Goal: Information Seeking & Learning: Compare options

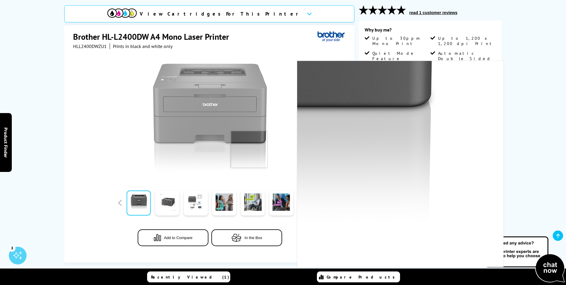
scroll to position [79, 0]
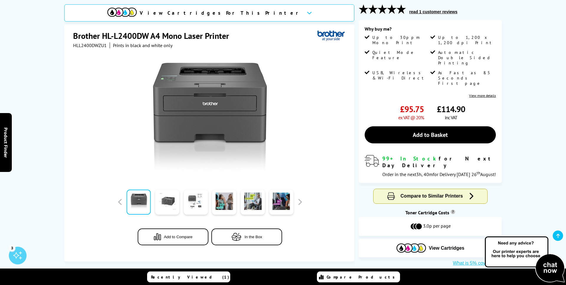
click at [61, 183] on div "View Cartridges For This Printer Brother HL-L2400DW A4 Mono Laser Printer HLL24…" at bounding box center [283, 135] width 472 height 262
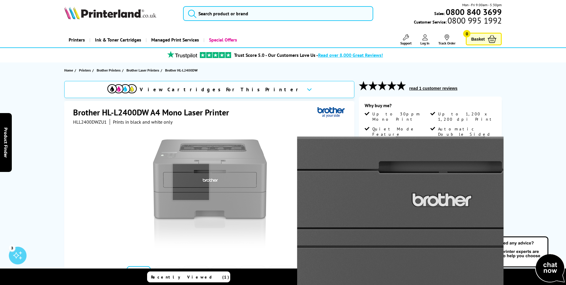
scroll to position [0, 0]
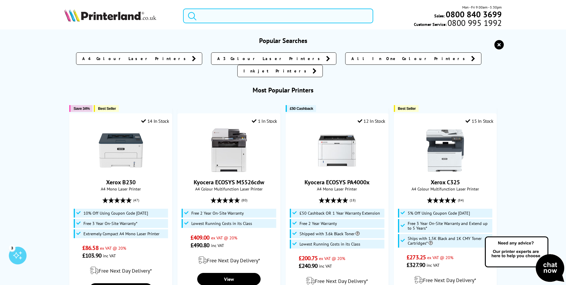
click at [217, 11] on input "search" at bounding box center [278, 16] width 190 height 15
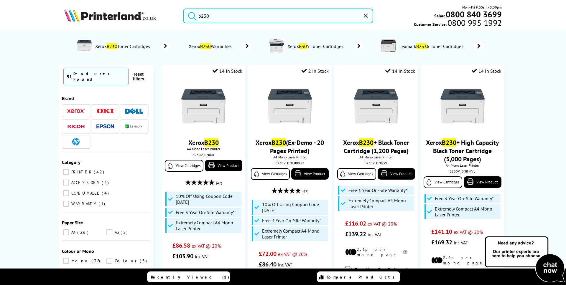
type input "b230"
click at [183, 9] on button "submit" at bounding box center [190, 15] width 15 height 13
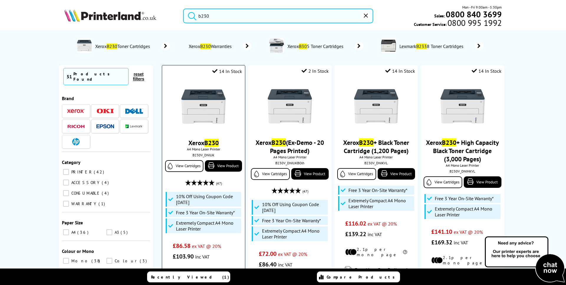
click at [203, 112] on img at bounding box center [203, 107] width 44 height 44
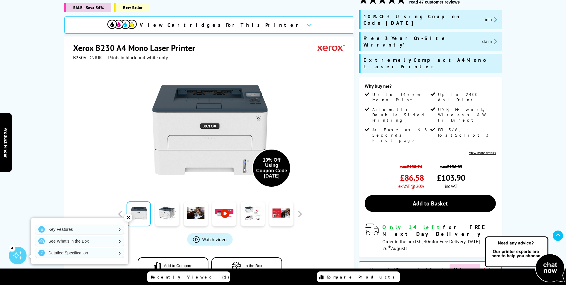
scroll to position [90, 0]
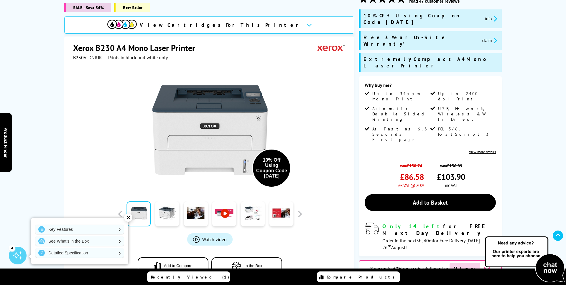
click at [391, 150] on div "View more details" at bounding box center [430, 152] width 131 height 4
click at [164, 210] on link at bounding box center [167, 214] width 24 height 25
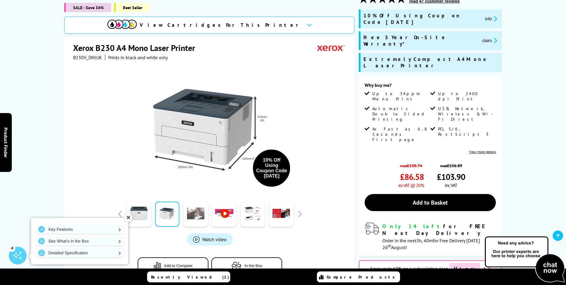
click at [191, 210] on link at bounding box center [196, 214] width 24 height 25
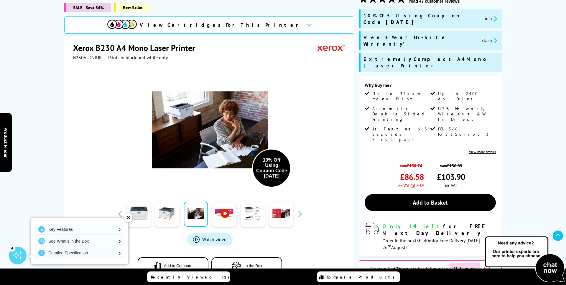
click at [211, 213] on div at bounding box center [224, 214] width 29 height 29
click at [259, 216] on link at bounding box center [253, 214] width 24 height 25
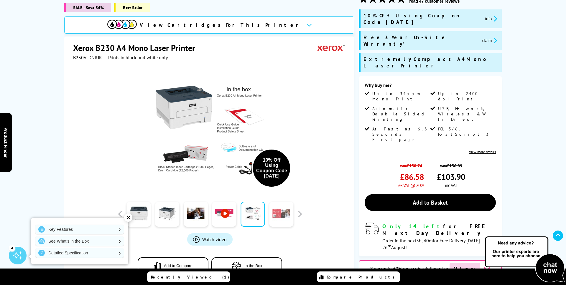
click at [280, 217] on link at bounding box center [281, 214] width 24 height 25
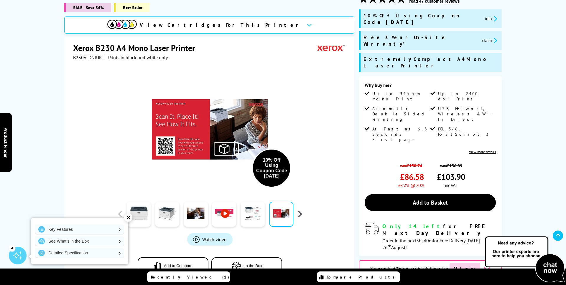
click at [298, 213] on button "button" at bounding box center [299, 214] width 9 height 9
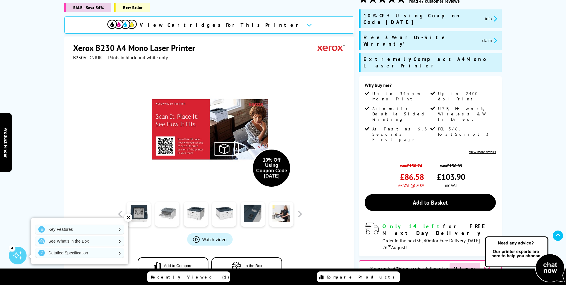
click at [168, 218] on link at bounding box center [167, 214] width 24 height 25
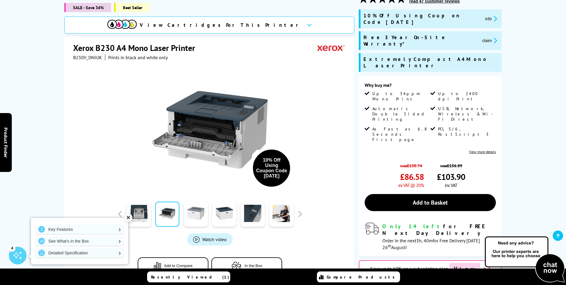
click at [191, 216] on link at bounding box center [196, 214] width 24 height 25
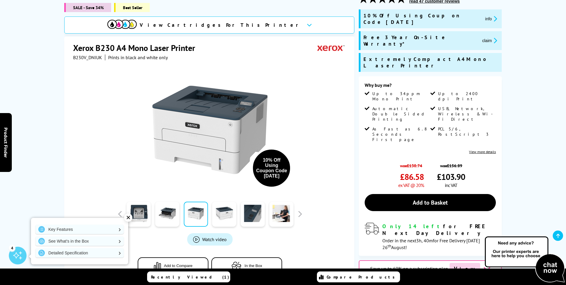
click at [211, 213] on div at bounding box center [224, 214] width 29 height 29
click at [225, 213] on link at bounding box center [224, 214] width 24 height 25
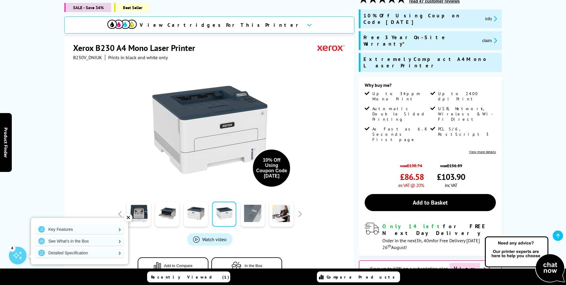
click at [251, 214] on link at bounding box center [253, 214] width 24 height 25
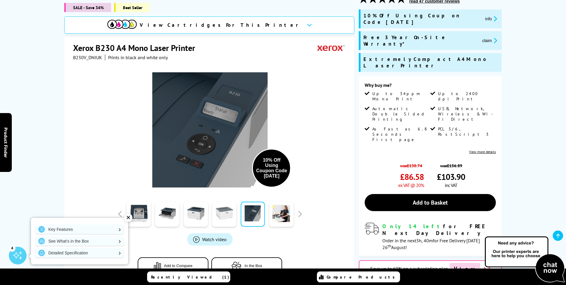
click at [215, 213] on link at bounding box center [224, 214] width 24 height 25
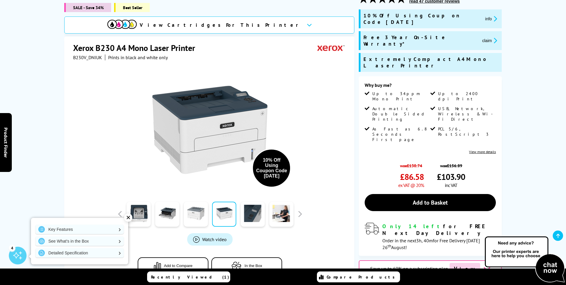
click at [188, 213] on link at bounding box center [196, 214] width 24 height 25
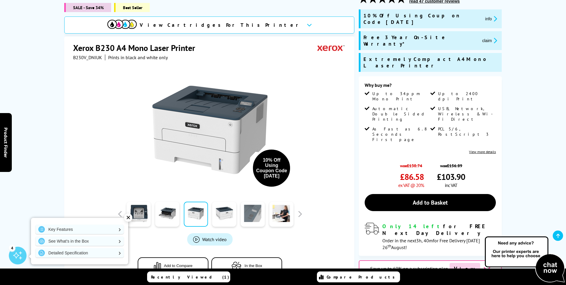
click at [246, 215] on link at bounding box center [253, 214] width 24 height 25
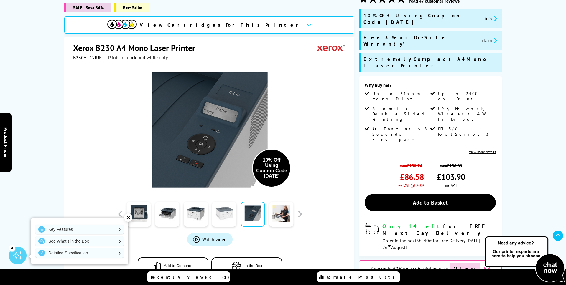
click at [227, 216] on link at bounding box center [224, 214] width 24 height 25
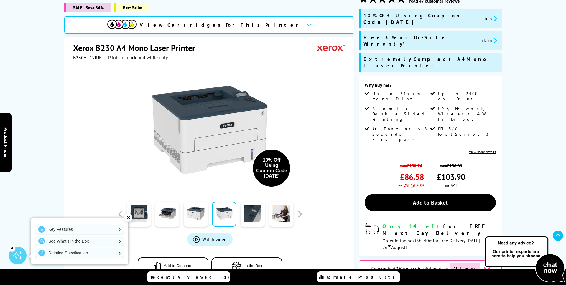
click at [317, 213] on div "10% Off Using Coupon Code AUGUST10 Watch video Add to Compare" at bounding box center [210, 173] width 274 height 226
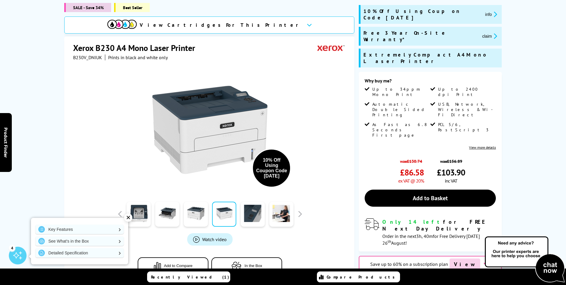
scroll to position [97, 0]
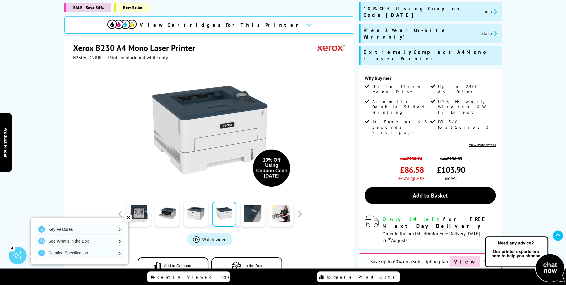
click at [337, 218] on div "10% Off Using Coupon Code AUGUST10 Watch video Add to Compare" at bounding box center [210, 173] width 274 height 226
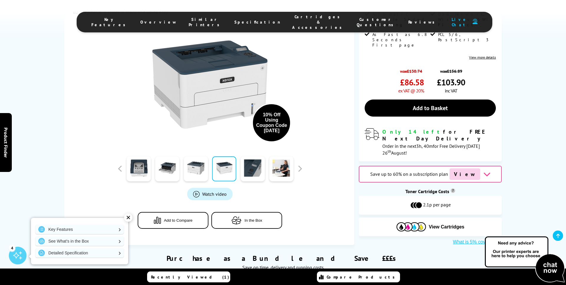
scroll to position [176, 0]
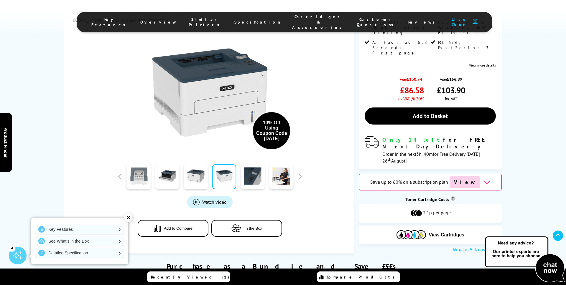
click at [137, 165] on link at bounding box center [139, 177] width 24 height 25
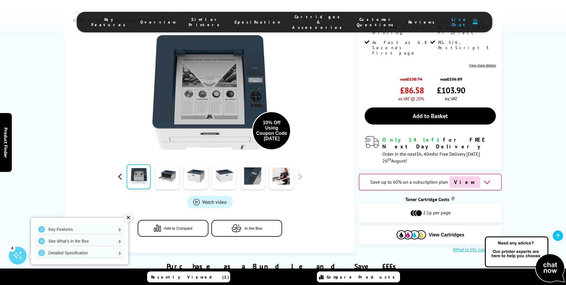
click at [118, 172] on button "button" at bounding box center [120, 176] width 9 height 9
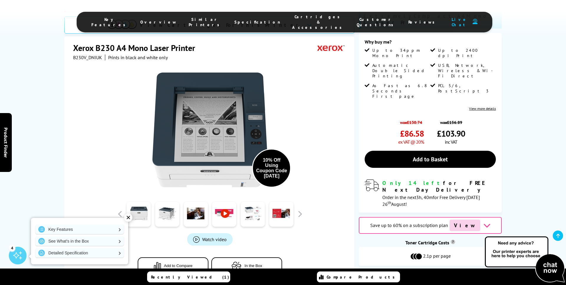
scroll to position [73, 0]
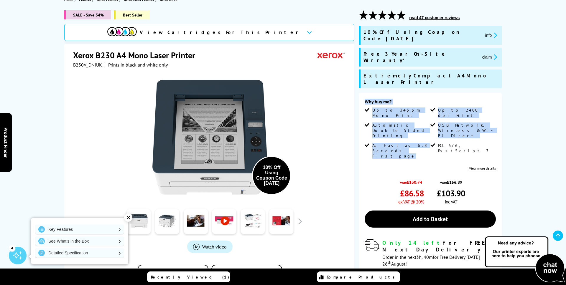
drag, startPoint x: 386, startPoint y: 77, endPoint x: 425, endPoint y: 122, distance: 59.2
click at [425, 122] on div "Why buy me? Up to 34ppm Mono Print Up to 2400 dpi Print Automatic Double Sided …" at bounding box center [430, 183] width 143 height 180
click at [425, 143] on span "As Fast as 6.8 Seconds First page" at bounding box center [400, 151] width 57 height 16
drag, startPoint x: 425, startPoint y: 122, endPoint x: 412, endPoint y: 78, distance: 46.1
click at [412, 93] on div "Why buy me? Up to 34ppm Mono Print Up to 2400 dpi Print Automatic Double Sided …" at bounding box center [430, 183] width 143 height 180
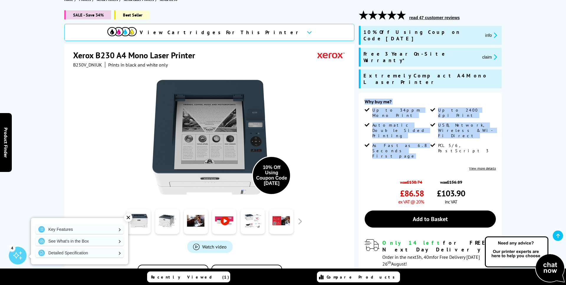
click at [412, 93] on div "Why buy me? Up to 34ppm Mono Print Up to 2400 dpi Print Automatic Double Sided …" at bounding box center [430, 183] width 143 height 180
drag, startPoint x: 412, startPoint y: 78, endPoint x: 432, endPoint y: 123, distance: 49.6
click at [432, 123] on div "Why buy me? Up to 34ppm Mono Print Up to 2400 dpi Print Automatic Double Sided …" at bounding box center [430, 183] width 143 height 180
click at [432, 143] on li "PCL 5/6, PostScript 3" at bounding box center [462, 153] width 64 height 20
drag, startPoint x: 432, startPoint y: 123, endPoint x: 420, endPoint y: 87, distance: 38.0
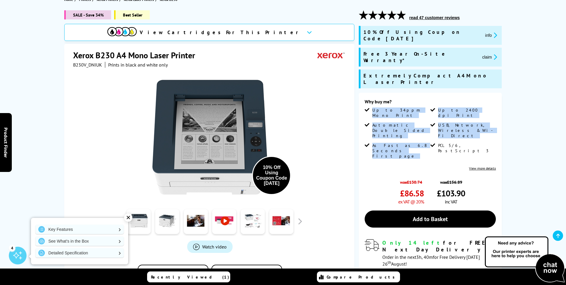
click at [420, 99] on div "Why buy me? Up to 34ppm Mono Print Up to 2400 dpi Print Automatic Double Sided …" at bounding box center [430, 135] width 131 height 72
click at [420, 99] on div "Why buy me?" at bounding box center [430, 103] width 131 height 9
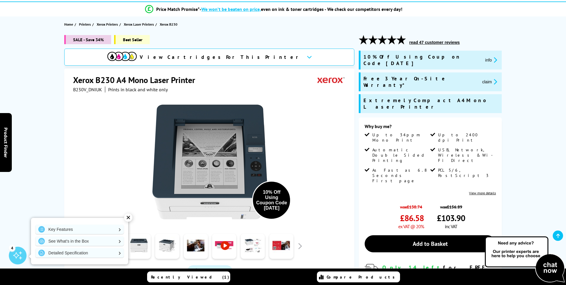
scroll to position [55, 0]
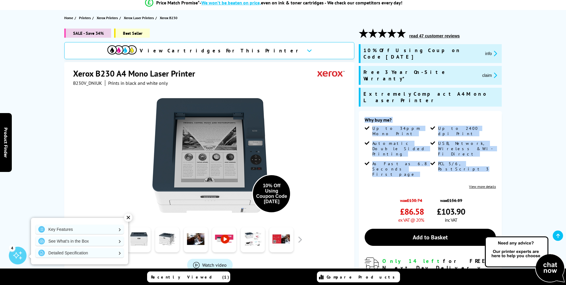
drag, startPoint x: 418, startPoint y: 90, endPoint x: 460, endPoint y: 142, distance: 66.7
click at [460, 142] on div "read 47 customer reviews 10% Off Using Coupon Code AUGUST10 info Free 3 Year On…" at bounding box center [430, 171] width 143 height 284
click at [460, 161] on li "PCL 5/6, PostScript 3" at bounding box center [462, 171] width 64 height 20
drag, startPoint x: 460, startPoint y: 142, endPoint x: 444, endPoint y: 101, distance: 43.9
click at [444, 117] on div "Why buy me? Up to 34ppm Mono Print Up to 2400 dpi Print Automatic Double Sided …" at bounding box center [430, 153] width 131 height 72
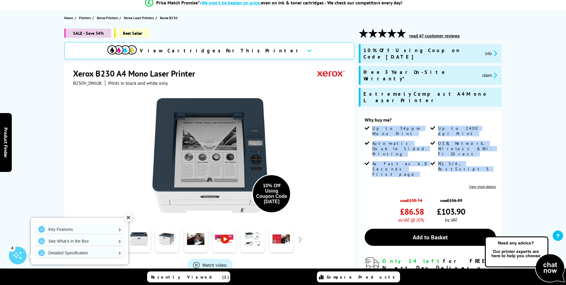
click at [444, 117] on div "Why buy me?" at bounding box center [430, 121] width 131 height 9
drag, startPoint x: 444, startPoint y: 101, endPoint x: 461, endPoint y: 143, distance: 45.1
click at [461, 143] on div "Why buy me? Up to 34ppm Mono Print Up to 2400 dpi Print Automatic Double Sided …" at bounding box center [430, 153] width 131 height 72
click at [461, 161] on li "PCL 5/6, PostScript 3" at bounding box center [462, 171] width 64 height 20
drag, startPoint x: 461, startPoint y: 143, endPoint x: 439, endPoint y: 98, distance: 50.1
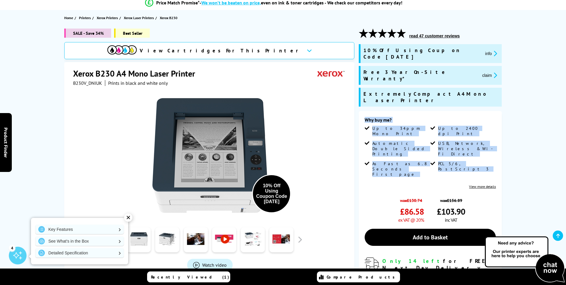
click at [439, 111] on div "Why buy me? Up to 34ppm Mono Print Up to 2400 dpi Print Automatic Double Sided …" at bounding box center [430, 201] width 143 height 180
drag, startPoint x: 439, startPoint y: 98, endPoint x: 461, endPoint y: 145, distance: 52.2
click at [461, 145] on div "Why buy me? Up to 34ppm Mono Print Up to 2400 dpi Print Automatic Double Sided …" at bounding box center [430, 201] width 143 height 180
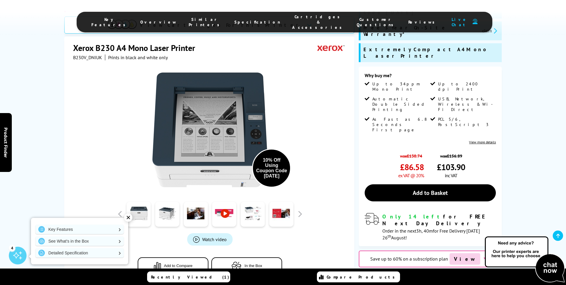
click at [130, 217] on div "✕" at bounding box center [128, 218] width 8 height 8
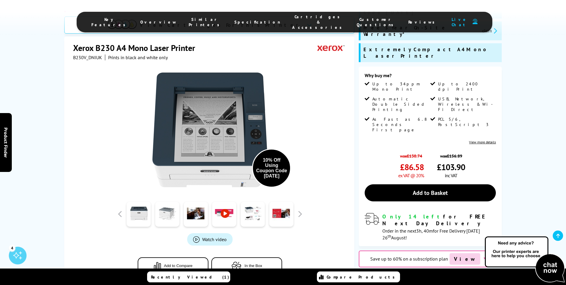
click at [168, 215] on link at bounding box center [167, 214] width 24 height 25
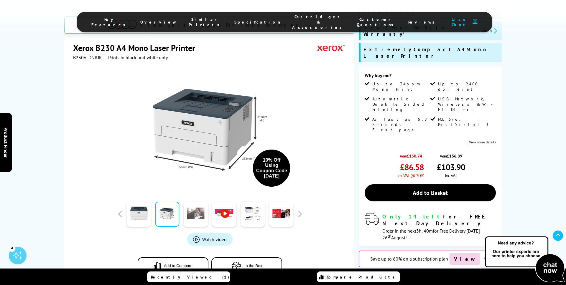
click at [194, 214] on link at bounding box center [196, 214] width 24 height 25
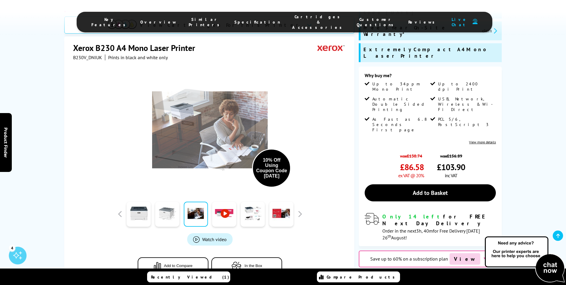
click at [165, 213] on link at bounding box center [167, 214] width 24 height 25
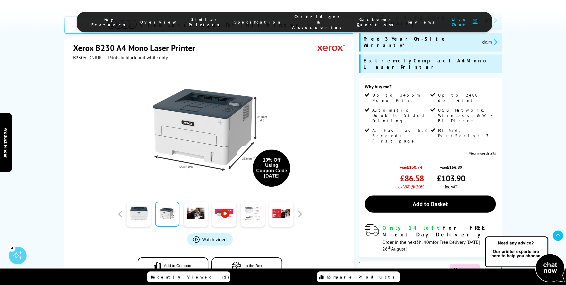
scroll to position [87, 0]
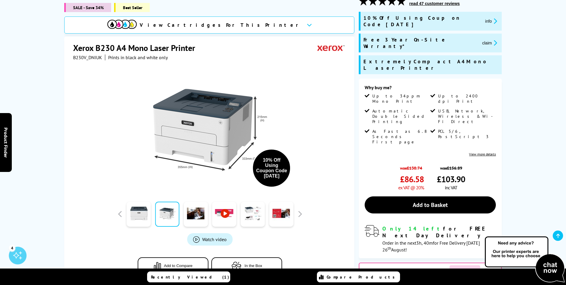
click at [348, 61] on div "Xerox B230 A4 Mono Laser Printer B230V_DNIUK Prints in black and white only 10%…" at bounding box center [209, 164] width 290 height 254
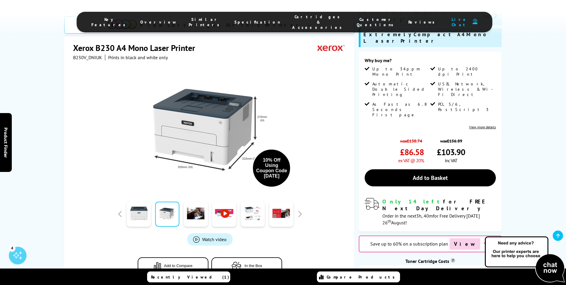
scroll to position [102, 0]
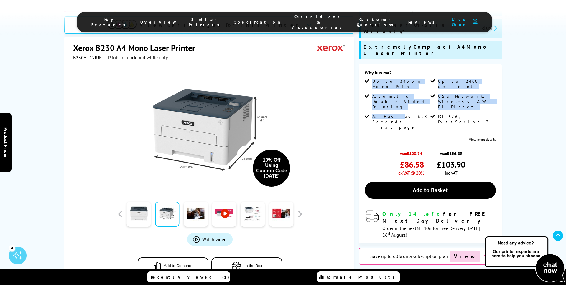
drag, startPoint x: 369, startPoint y: 57, endPoint x: 387, endPoint y: 90, distance: 36.7
click at [387, 90] on div "Why buy me? Up to 34ppm Mono Print Up to 2400 dpi Print Automatic Double Sided …" at bounding box center [430, 106] width 131 height 72
drag, startPoint x: 386, startPoint y: 97, endPoint x: 373, endPoint y: 63, distance: 36.6
click at [373, 79] on ul "Up to 34ppm Mono Print Up to 2400 dpi Print Automatic Double Sided Printing USB…" at bounding box center [430, 107] width 131 height 56
click at [373, 79] on span "Up to 34ppm Mono Print" at bounding box center [400, 84] width 57 height 11
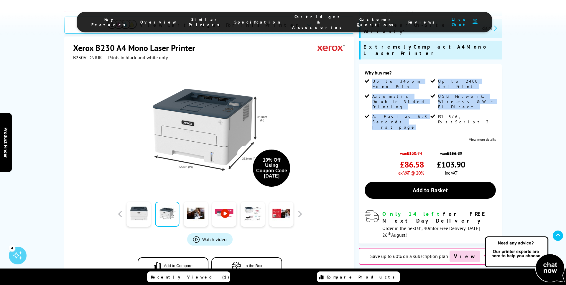
drag, startPoint x: 373, startPoint y: 63, endPoint x: 392, endPoint y: 98, distance: 39.8
click at [392, 98] on ul "Up to 34ppm Mono Print Up to 2400 dpi Print Automatic Double Sided Printing USB…" at bounding box center [430, 107] width 131 height 56
click at [392, 114] on li "As Fast as 6.8 Seconds First page" at bounding box center [397, 124] width 64 height 20
drag, startPoint x: 392, startPoint y: 98, endPoint x: 378, endPoint y: 63, distance: 37.8
click at [378, 79] on ul "Up to 34ppm Mono Print Up to 2400 dpi Print Automatic Double Sided Printing USB…" at bounding box center [430, 107] width 131 height 56
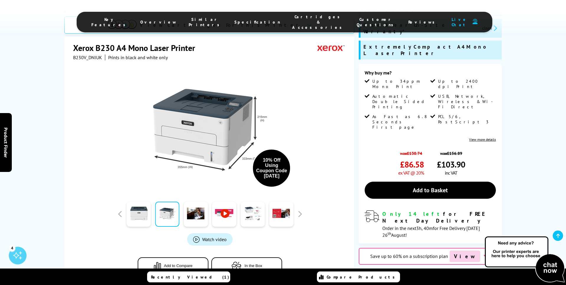
click at [356, 92] on div "SALE - Save 34% Best Seller View Cartridges For This Printer Xerox B230 A4 Mono…" at bounding box center [283, 154] width 472 height 346
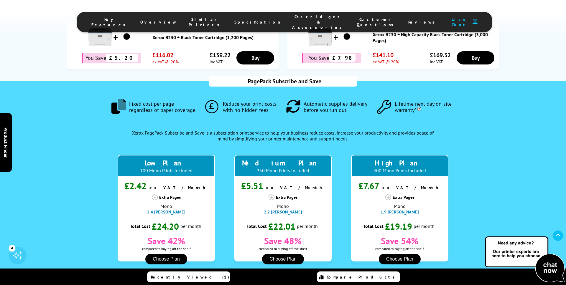
scroll to position [445, 0]
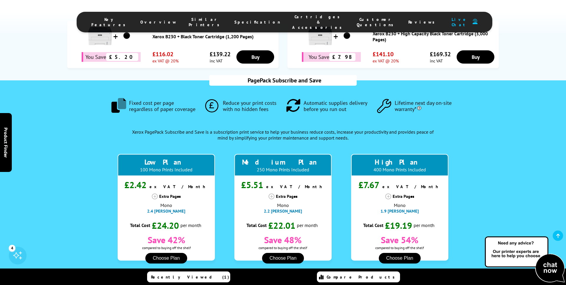
drag, startPoint x: 354, startPoint y: 98, endPoint x: 339, endPoint y: 175, distance: 77.8
click at [339, 175] on div ".fa-secondary { opacity: .4 } Fixed cost per page regardless of paper coverage …" at bounding box center [283, 248] width 438 height 336
click at [339, 175] on div "Low Plan 100 Mono Prints Included £2.42 ex VAT / Month Extra Pages Mono 2.4 pen…" at bounding box center [283, 205] width 350 height 123
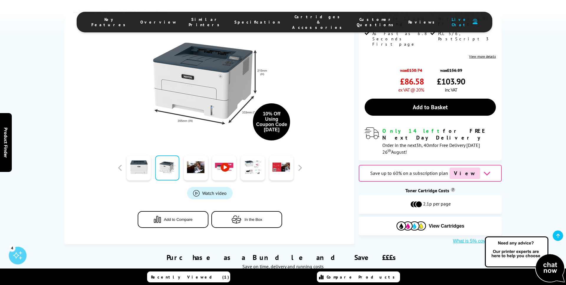
scroll to position [0, 0]
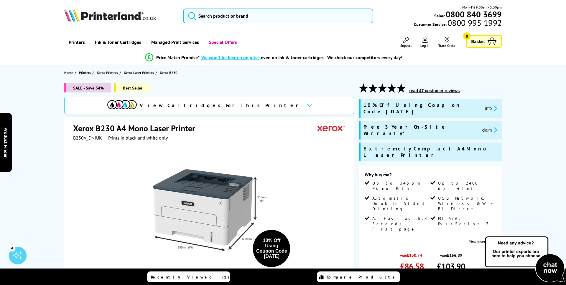
click at [127, 12] on img at bounding box center [110, 15] width 92 height 13
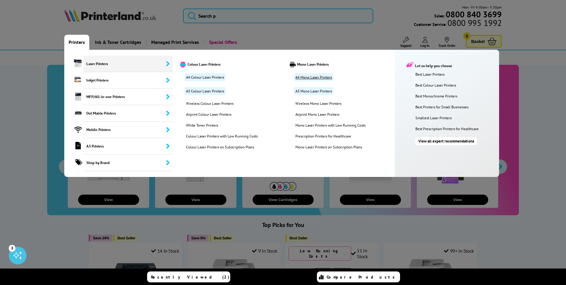
click at [305, 79] on link "A4 Mono Laser Printers" at bounding box center [314, 77] width 40 height 8
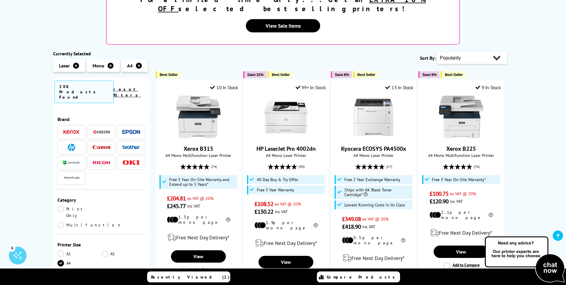
scroll to position [107, 0]
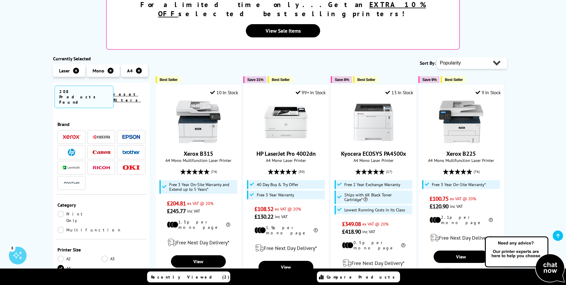
click at [255, 29] on div "For a limited time only...Get an EXTRA 10% OFF selected best selling printers! …" at bounding box center [283, 22] width 354 height 56
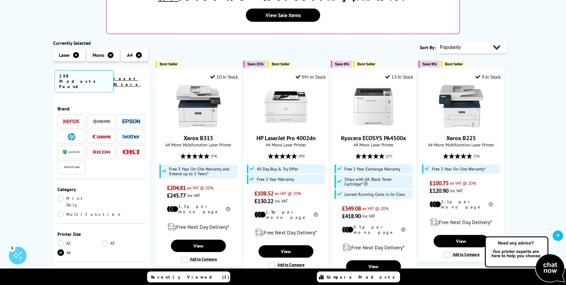
scroll to position [122, 0]
click at [215, 40] on div "Sort By: Popularity Rating Price - Low to High Price - High to Low Running Cost…" at bounding box center [331, 47] width 351 height 15
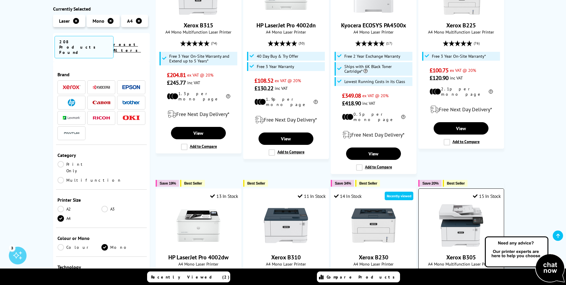
scroll to position [256, 0]
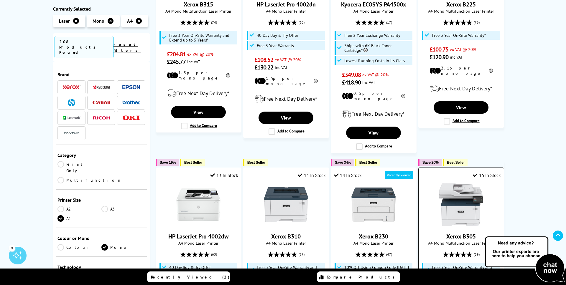
click at [445, 183] on img at bounding box center [461, 205] width 44 height 44
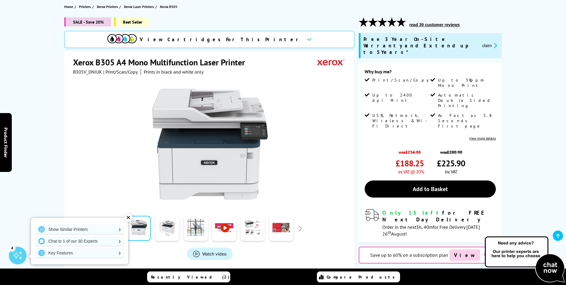
scroll to position [79, 0]
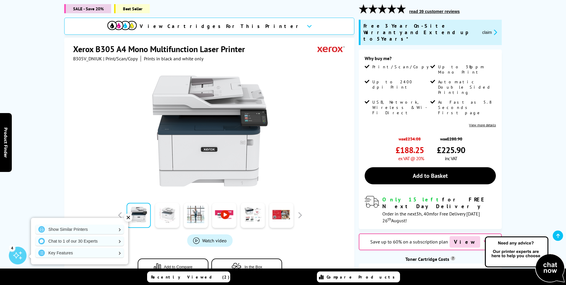
click at [164, 204] on link at bounding box center [167, 215] width 24 height 25
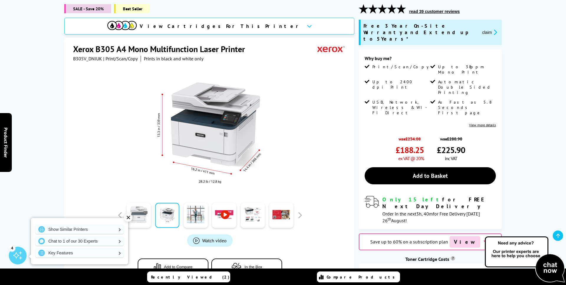
click at [140, 211] on link at bounding box center [139, 215] width 24 height 25
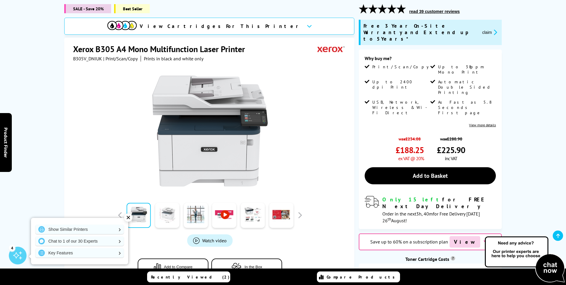
click at [177, 214] on link at bounding box center [167, 215] width 24 height 25
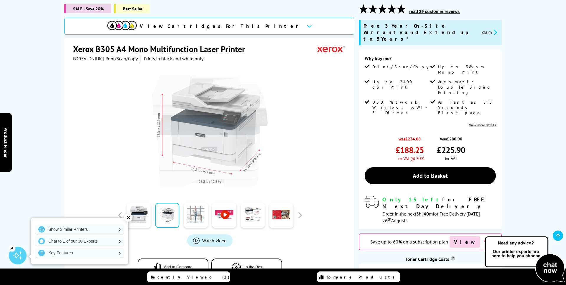
click at [202, 214] on link at bounding box center [196, 215] width 24 height 25
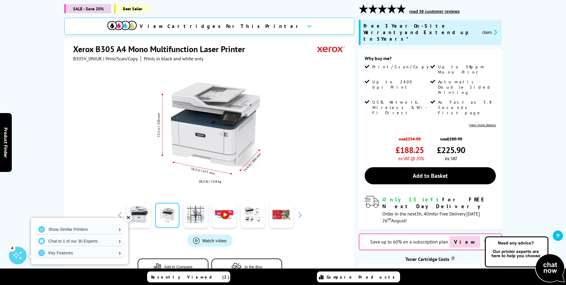
click at [209, 216] on div at bounding box center [196, 215] width 29 height 29
click at [201, 217] on link at bounding box center [196, 215] width 24 height 25
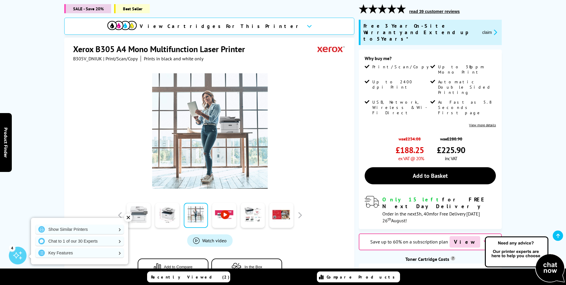
click at [139, 211] on link at bounding box center [139, 215] width 24 height 25
click at [134, 203] on link at bounding box center [139, 215] width 24 height 25
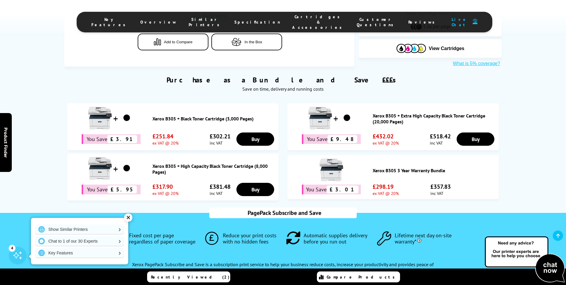
scroll to position [311, 0]
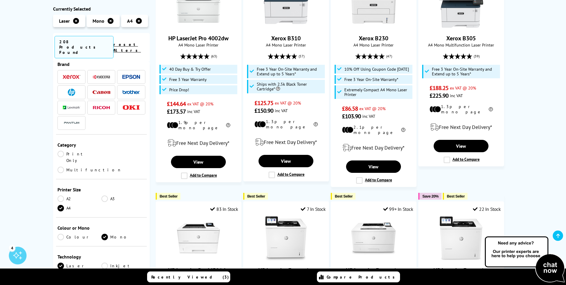
scroll to position [11, 0]
click at [63, 217] on div "Colour or Mono Colour Mono" at bounding box center [101, 231] width 91 height 29
click at [63, 234] on link "Colour" at bounding box center [79, 237] width 44 height 6
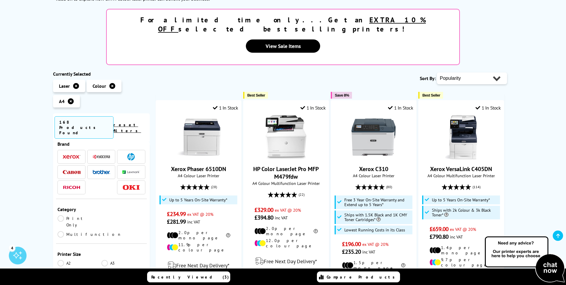
scroll to position [111, 0]
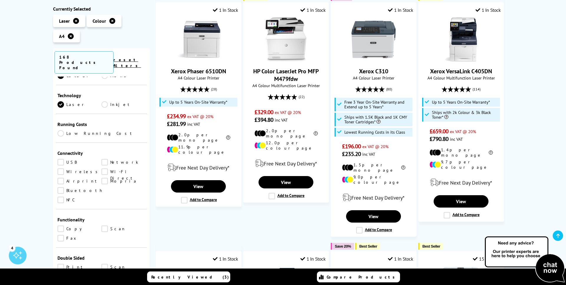
scroll to position [198, 0]
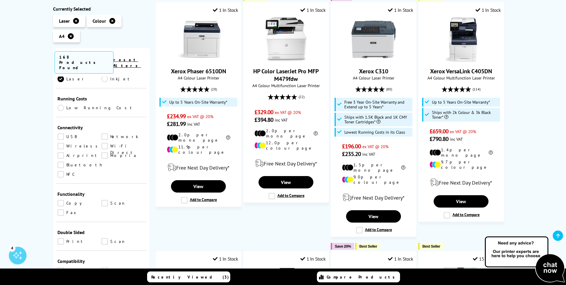
click at [67, 200] on link "Copy" at bounding box center [79, 203] width 44 height 6
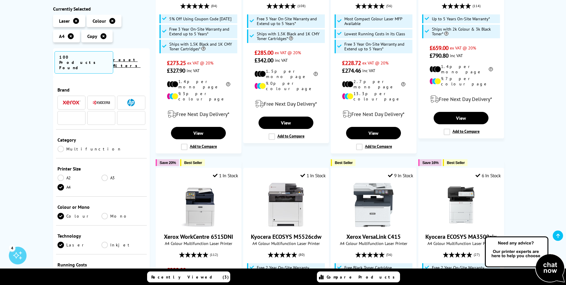
scroll to position [198, 0]
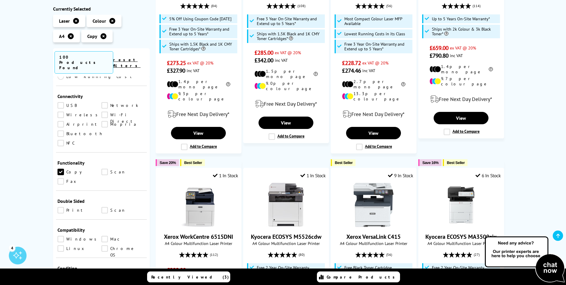
click at [108, 169] on link "Scan" at bounding box center [123, 172] width 44 height 6
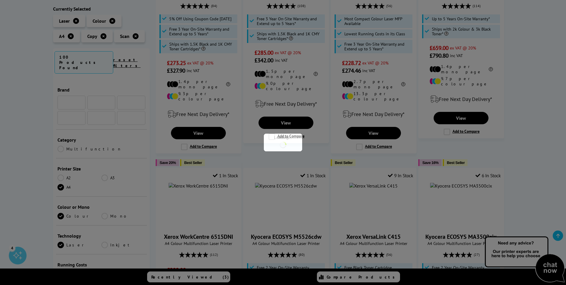
scroll to position [198, 0]
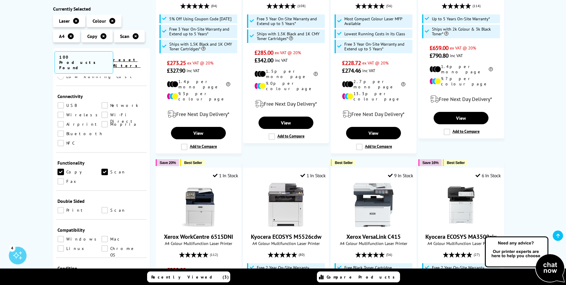
click at [105, 169] on link "Scan" at bounding box center [123, 172] width 44 height 6
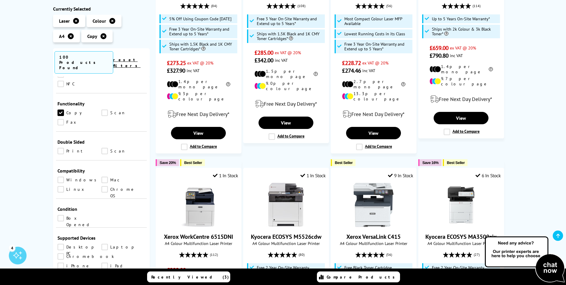
scroll to position [258, 0]
click at [64, 147] on link "Print" at bounding box center [79, 150] width 44 height 6
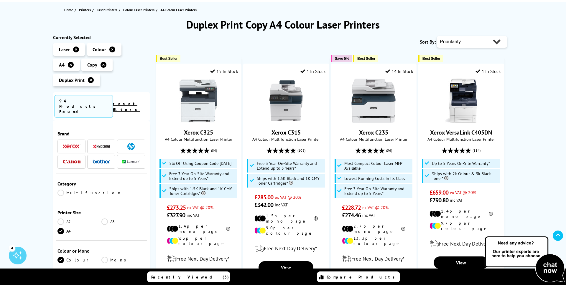
scroll to position [68, 0]
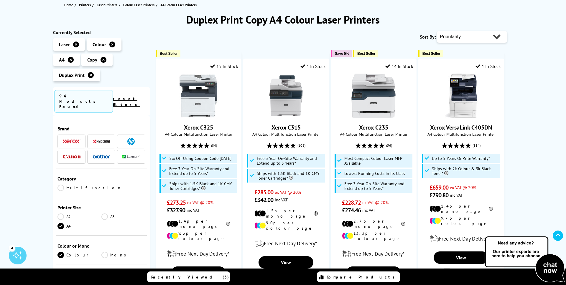
click at [226, 38] on div "Sort By: Popularity Rating Price - Low to High Price - High to Low Running Cost…" at bounding box center [331, 36] width 351 height 15
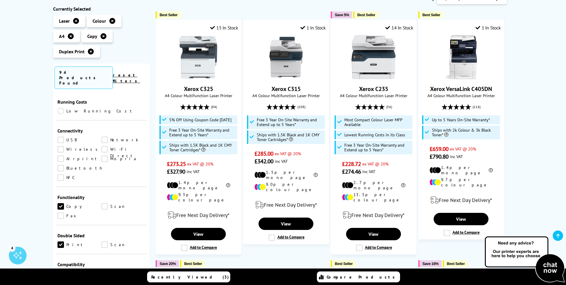
scroll to position [180, 0]
click at [107, 202] on link "Scan" at bounding box center [123, 205] width 44 height 6
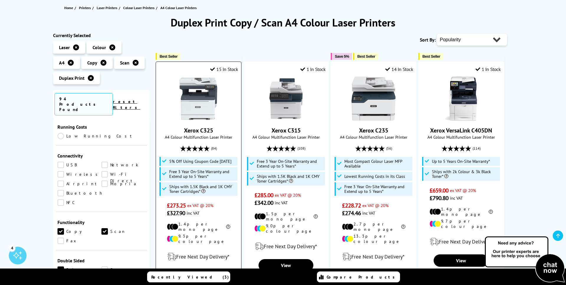
scroll to position [75, 0]
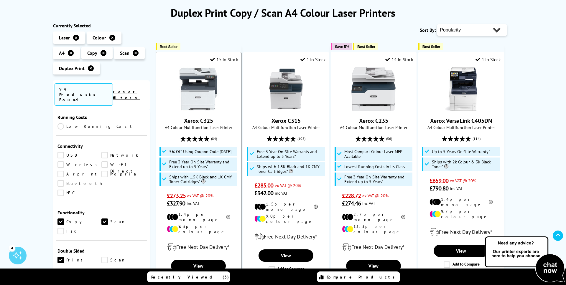
click at [182, 108] on img at bounding box center [198, 89] width 44 height 44
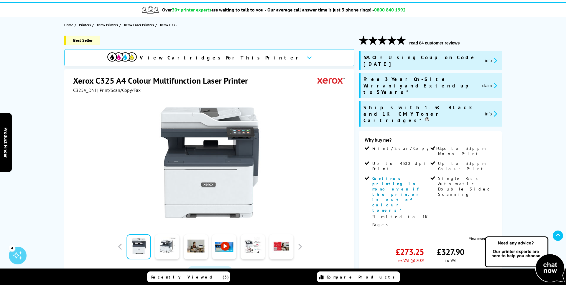
scroll to position [48, 0]
click at [494, 82] on icon "promo-description" at bounding box center [494, 85] width 5 height 6
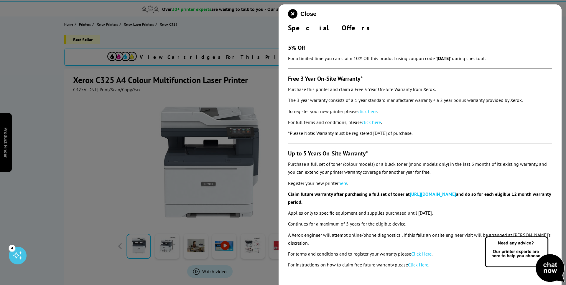
click at [246, 48] on div at bounding box center [283, 142] width 566 height 285
click at [296, 14] on icon "close modal" at bounding box center [292, 13] width 9 height 9
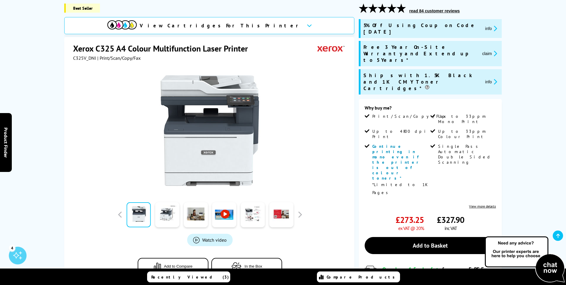
scroll to position [81, 0]
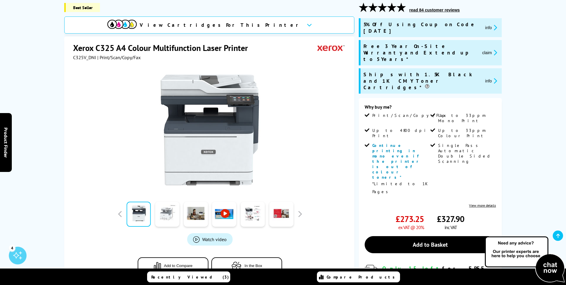
click at [170, 220] on link at bounding box center [167, 214] width 24 height 25
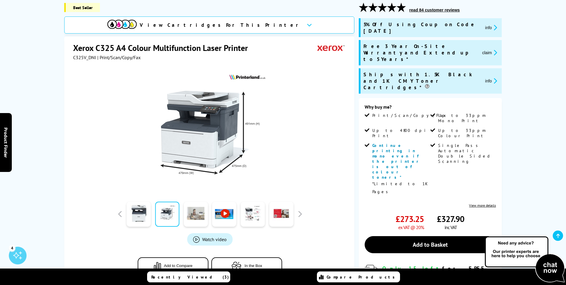
click at [193, 212] on link at bounding box center [196, 214] width 24 height 25
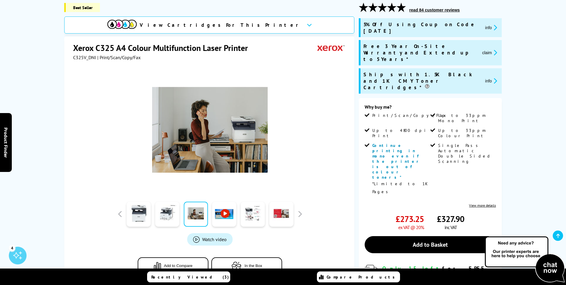
click at [228, 216] on link at bounding box center [224, 214] width 24 height 25
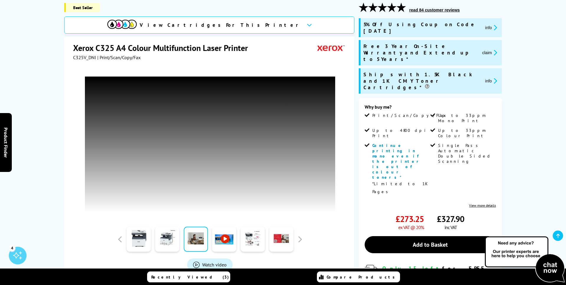
click at [165, 215] on div at bounding box center [210, 139] width 274 height 159
click at [208, 221] on div "Watch video Add to Compare In the Box" at bounding box center [210, 185] width 274 height 251
click at [133, 227] on link at bounding box center [139, 239] width 24 height 25
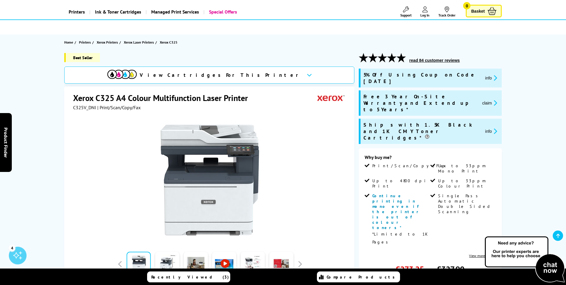
scroll to position [30, 0]
